Goal: Information Seeking & Learning: Learn about a topic

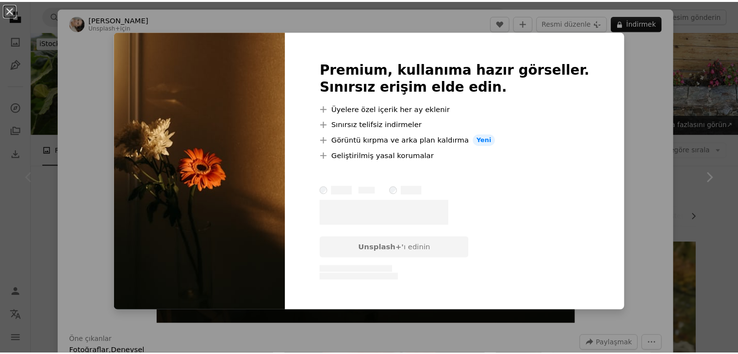
scroll to position [155, 0]
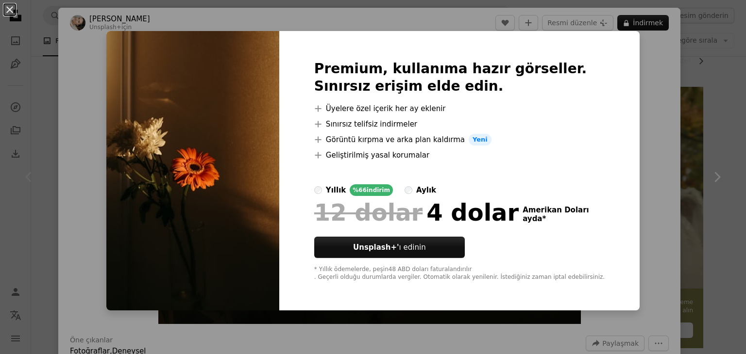
click at [647, 115] on div "An X shape Premium, kullanıma hazır görseller. Sınırsız erişim elde edin. A plu…" at bounding box center [373, 177] width 746 height 354
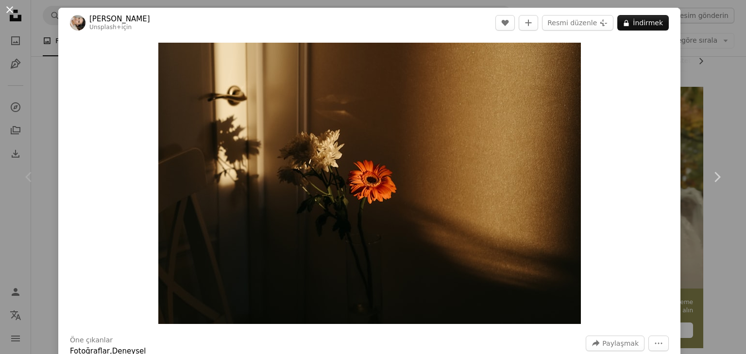
click at [8, 15] on button "An X shape" at bounding box center [10, 10] width 12 height 12
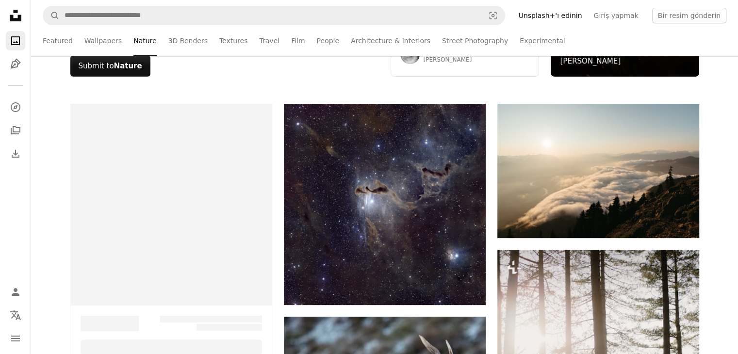
scroll to position [1359, 0]
